Goal: Ask a question

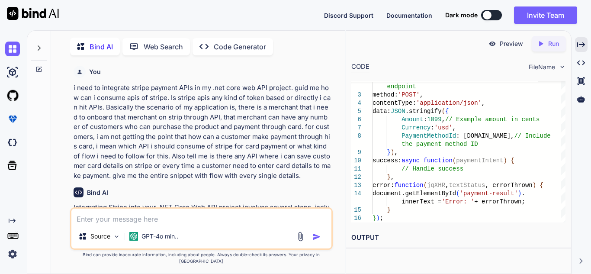
scroll to position [4095, 0]
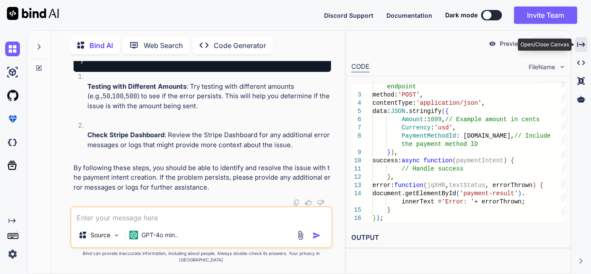
click at [582, 43] on icon "Created with Pixso." at bounding box center [581, 45] width 8 height 8
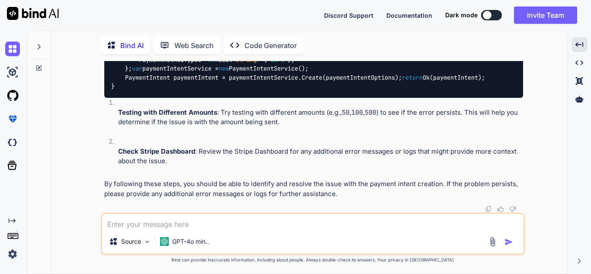
scroll to position [3600, 0]
click at [167, 226] on textarea at bounding box center [313, 222] width 422 height 16
paste textarea "$.ajax({ url: '/Home/CreatePaymentIntent', // Your API endpoint method: 'POST',…"
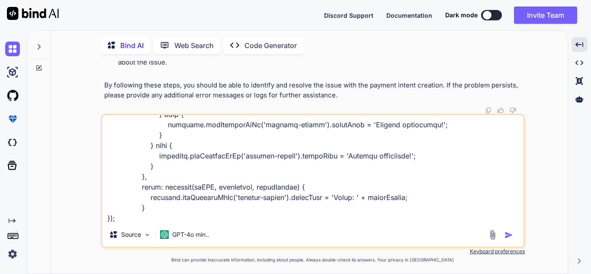
scroll to position [188, 0]
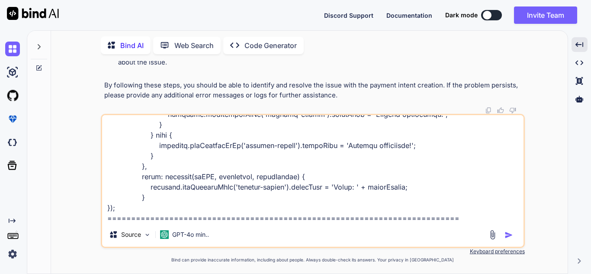
click at [452, 219] on textarea at bounding box center [313, 168] width 422 height 107
paste textarea "[AllowAnonymous] [HttpPost] public ActionResult<PaymentIntent> CreatePaymentInt…"
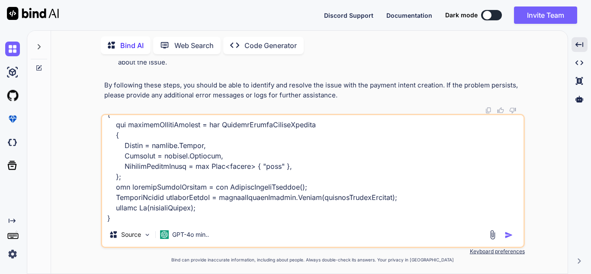
scroll to position [344, 0]
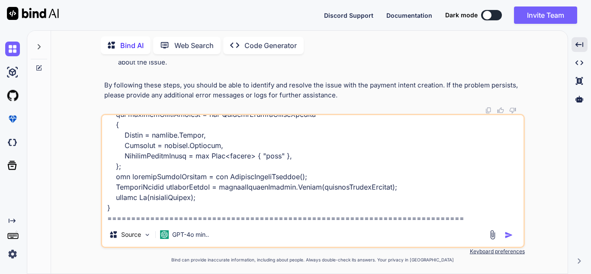
click at [464, 219] on textarea at bounding box center [313, 168] width 422 height 107
paste textarea "public class PaymentIntentRequest { public long Amount { get; set; } // Amount …"
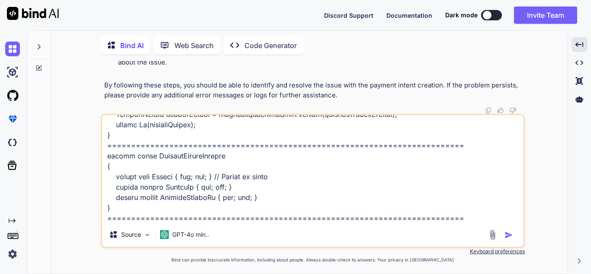
scroll to position [427, 0]
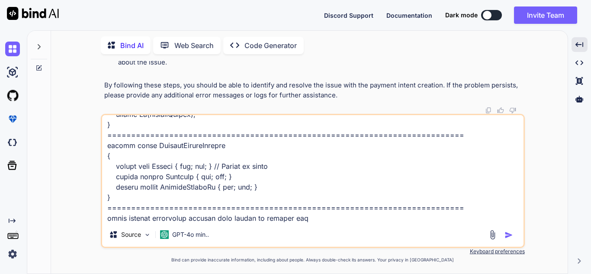
type textarea "$.ajax({ url: '/Home/CreatePaymentIntent', // Your API endpoint method: 'POST',…"
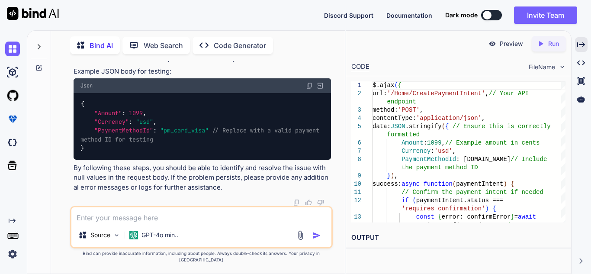
scroll to position [5589, 0]
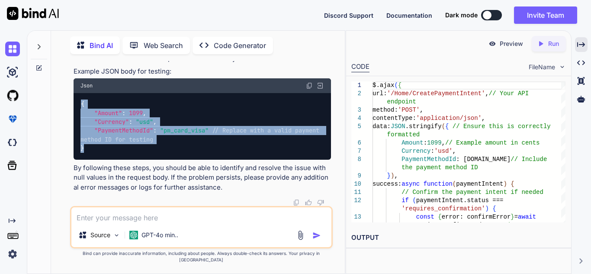
drag, startPoint x: 81, startPoint y: 132, endPoint x: 103, endPoint y: 174, distance: 47.0
click at [93, 160] on div "{ "Amount" : 1099 , "Currency" : "usd" , "PaymentMethodId" : "pm_card_visa" // …" at bounding box center [203, 126] width 258 height 67
click at [103, 160] on div "{ "Amount" : 1099 , "Currency" : "usd" , "PaymentMethodId" : "pm_card_visa" // …" at bounding box center [203, 126] width 258 height 67
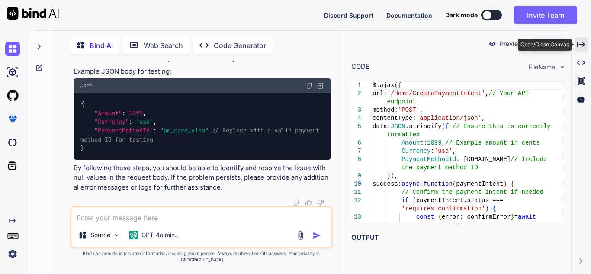
click at [584, 42] on icon "Created with Pixso." at bounding box center [581, 45] width 8 height 8
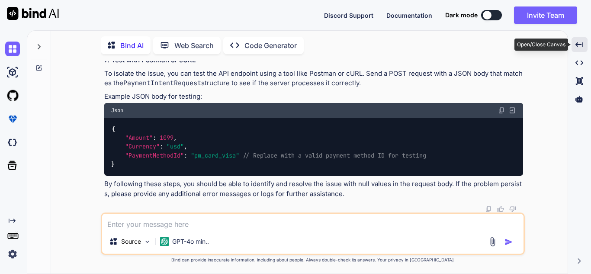
scroll to position [4677, 0]
click at [221, 224] on textarea at bounding box center [313, 222] width 422 height 16
type textarea "d"
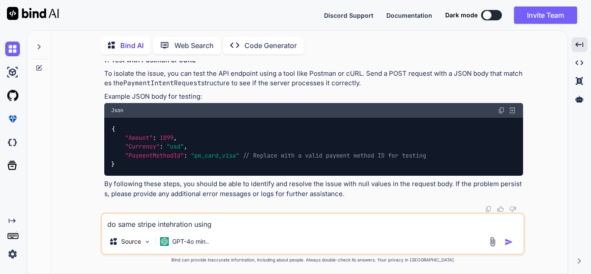
click at [175, 225] on textarea "do same stripe intehration using" at bounding box center [313, 222] width 422 height 16
type textarea "do same stripe integration by implementing webhook"
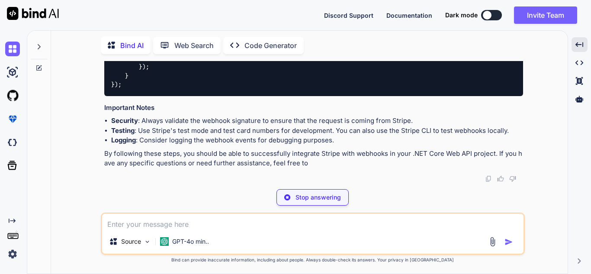
scroll to position [5981, 0]
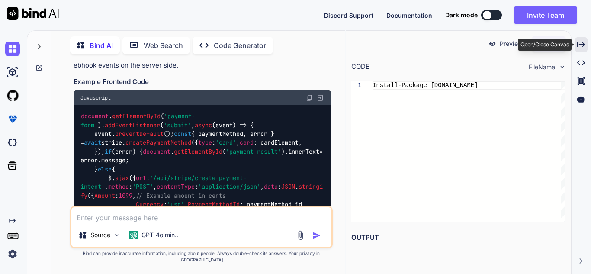
click at [580, 45] on icon at bounding box center [581, 44] width 8 height 5
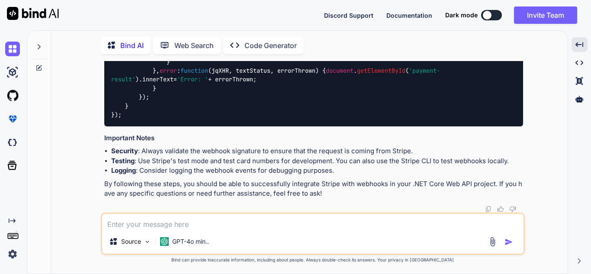
scroll to position [5461, 0]
drag, startPoint x: 225, startPoint y: 135, endPoint x: 158, endPoint y: 135, distance: 66.2
